Goal: Find specific page/section: Find specific page/section

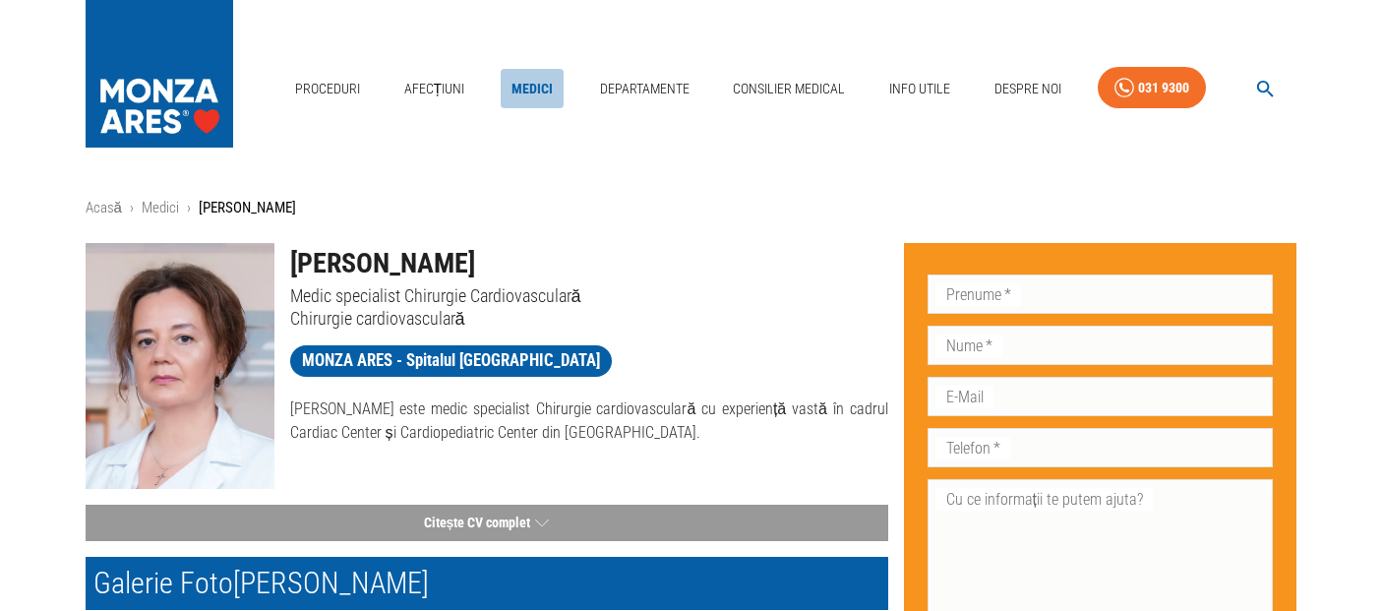
click at [517, 92] on link "Medici" at bounding box center [532, 89] width 63 height 40
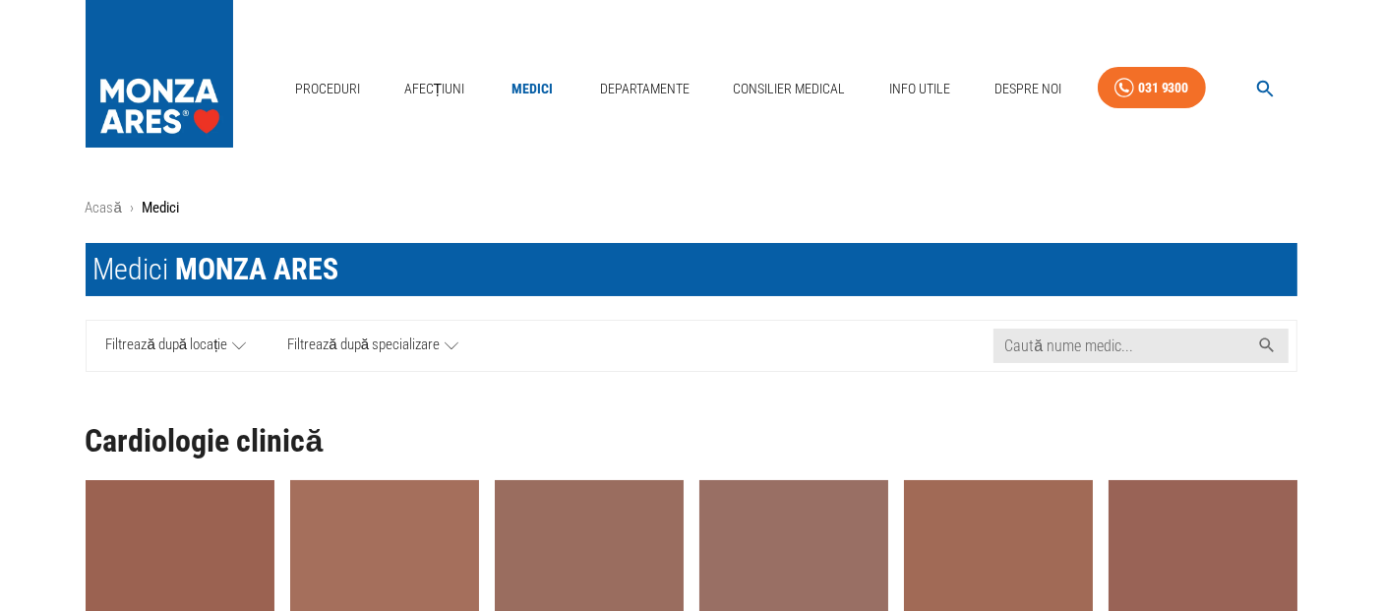
click at [237, 356] on icon at bounding box center [239, 345] width 14 height 25
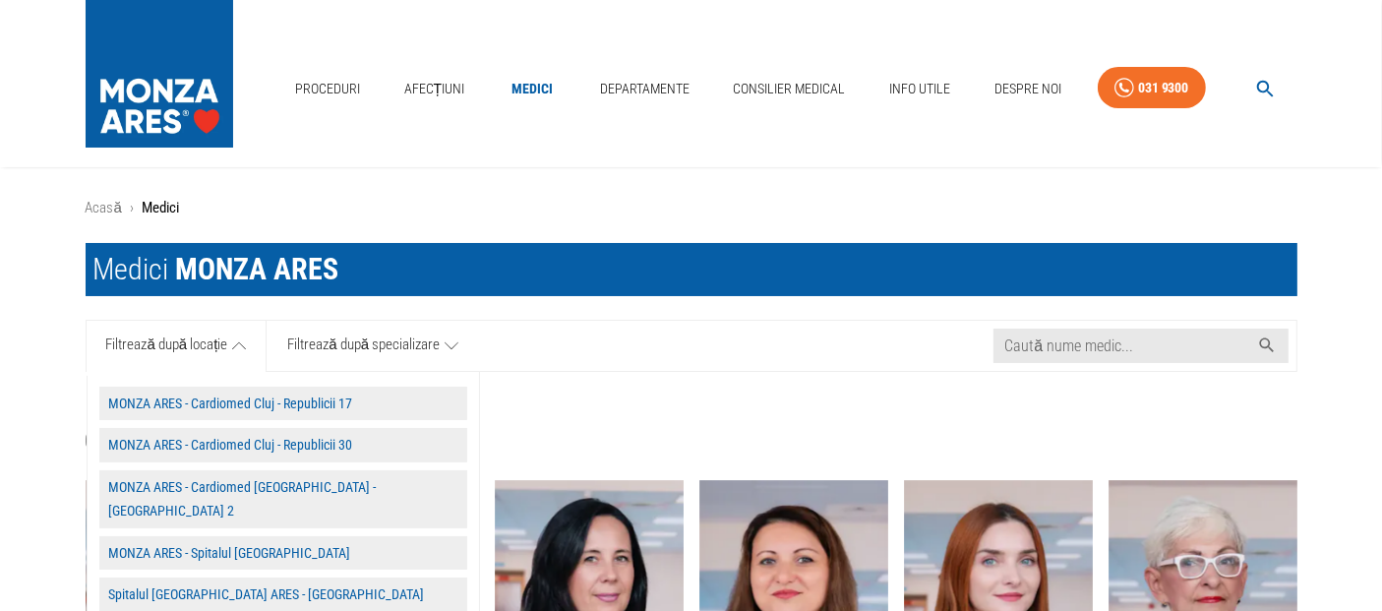
click at [250, 536] on button "MONZA ARES - Spitalul [GEOGRAPHIC_DATA]" at bounding box center [283, 553] width 368 height 34
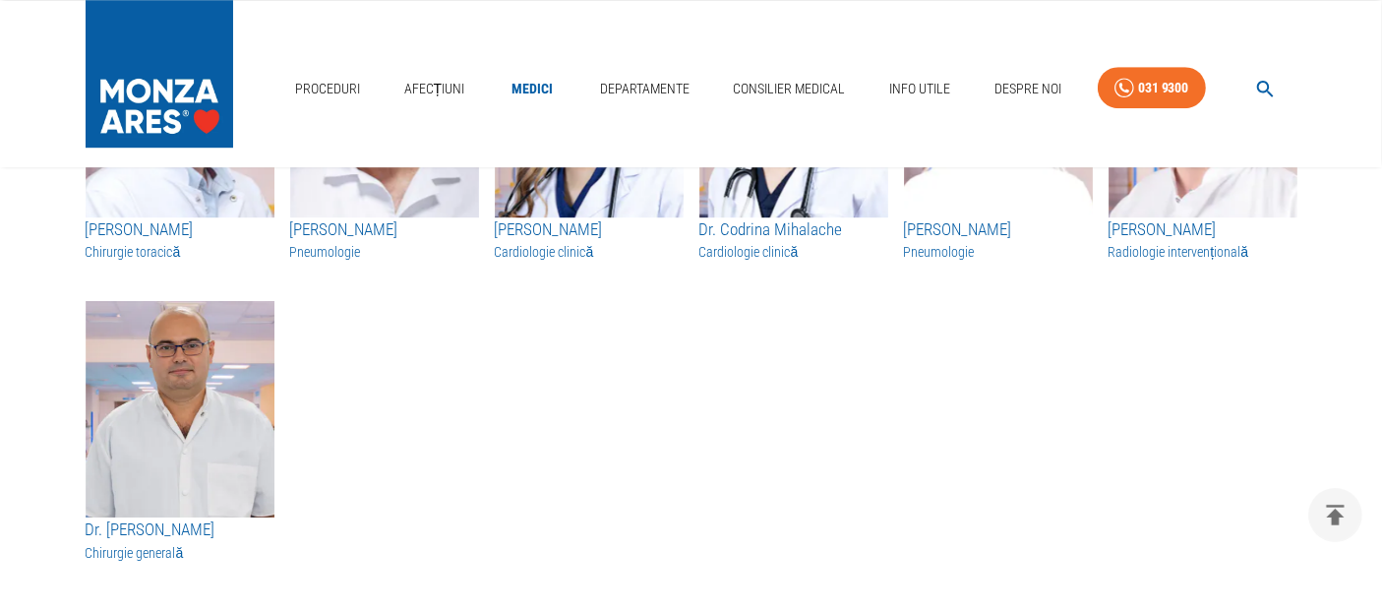
scroll to position [5712, 0]
